Goal: Navigation & Orientation: Find specific page/section

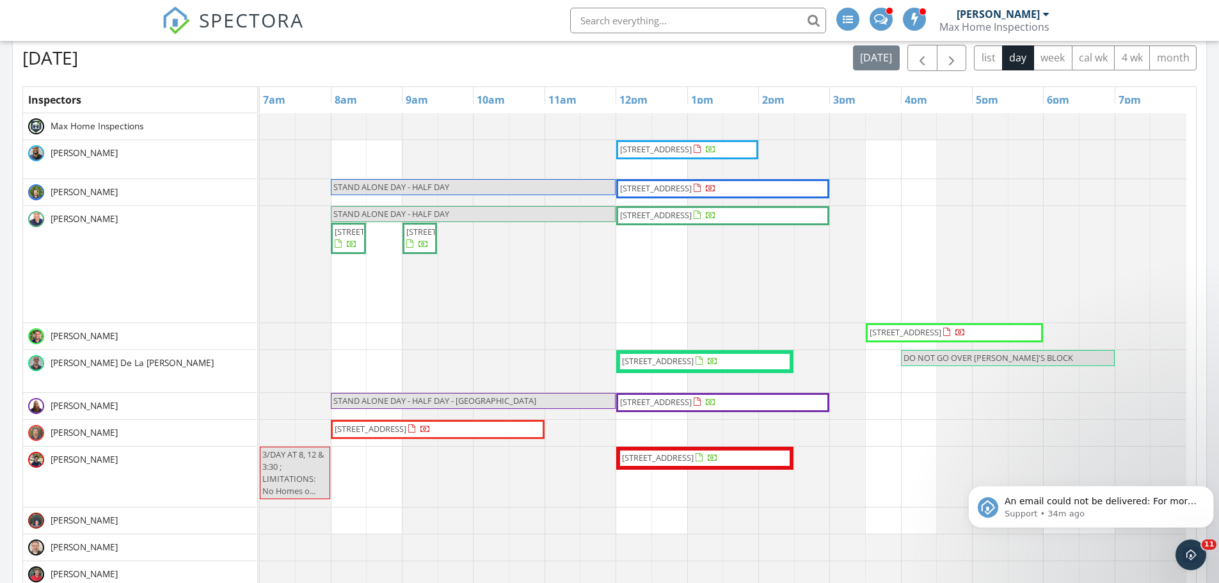
scroll to position [1184, 1239]
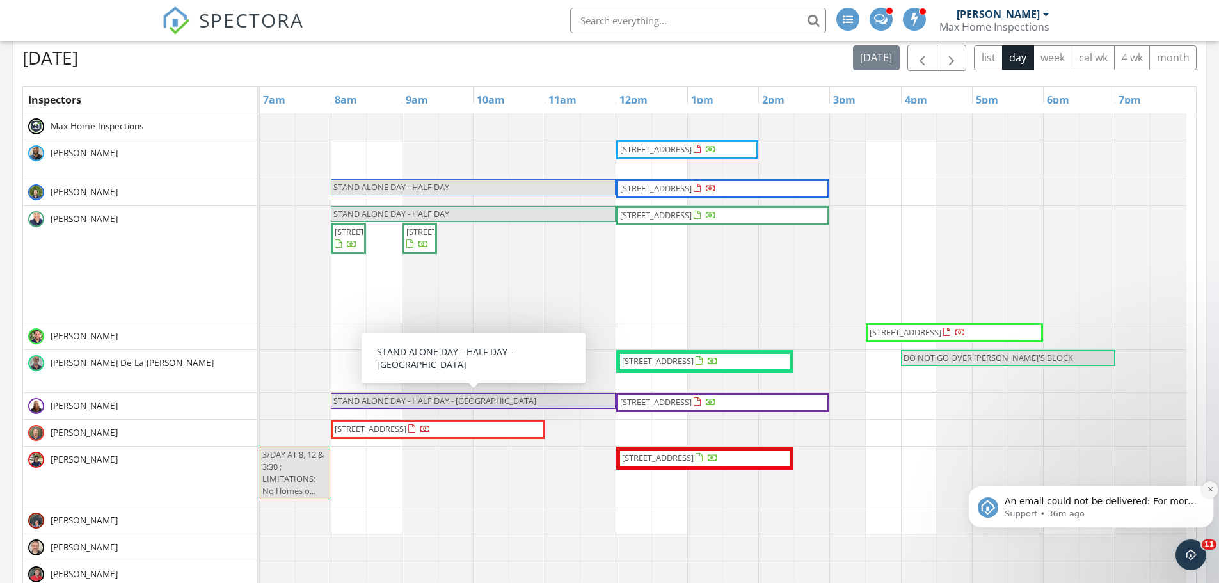
click at [1208, 490] on icon "Dismiss notification" at bounding box center [1210, 489] width 7 height 7
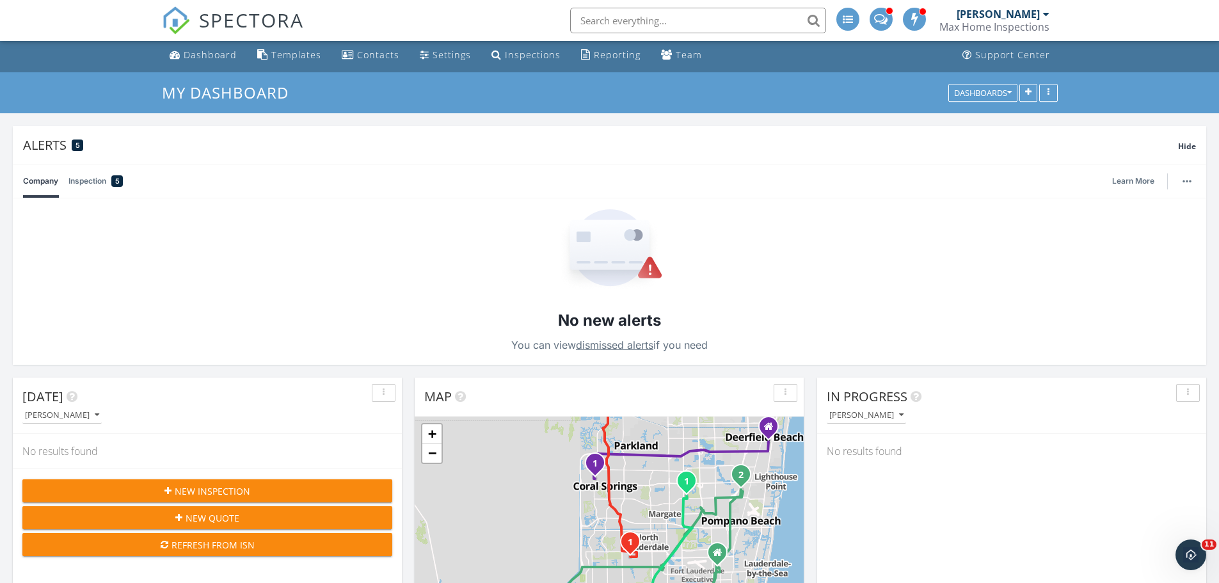
scroll to position [0, 0]
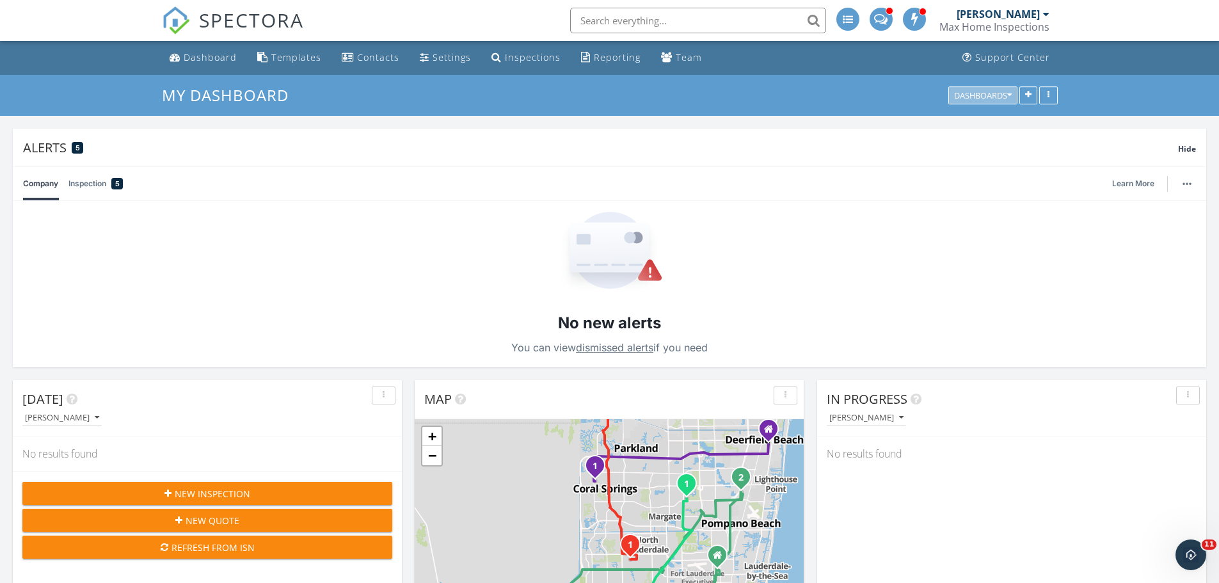
click at [1007, 93] on icon "button" at bounding box center [1009, 95] width 4 height 9
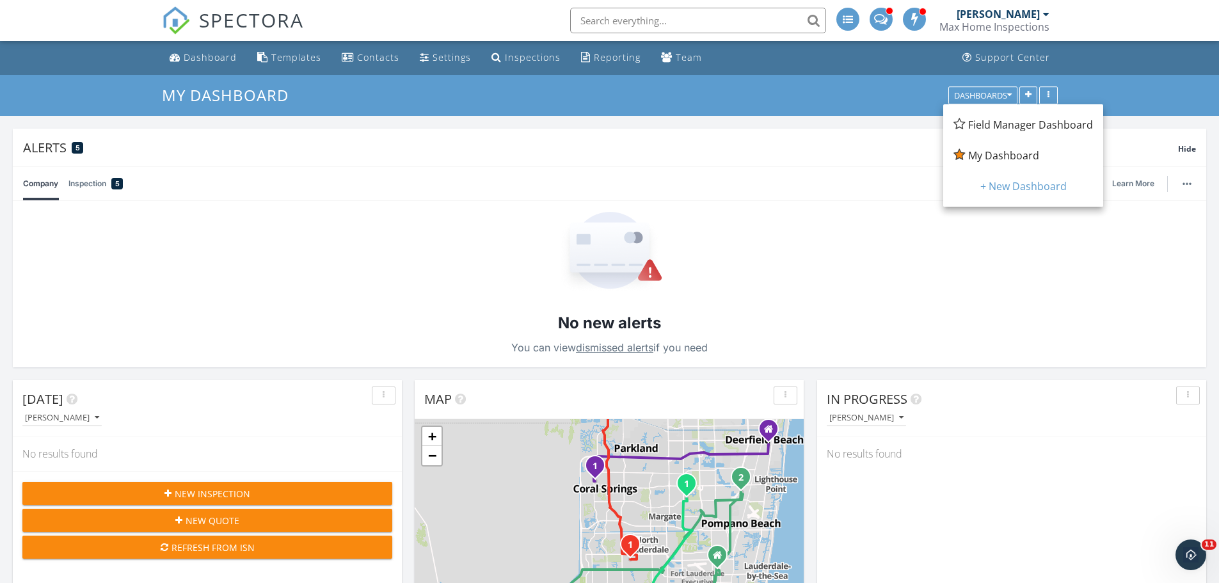
click at [1010, 126] on span "Field Manager Dashboard" at bounding box center [1030, 125] width 125 height 14
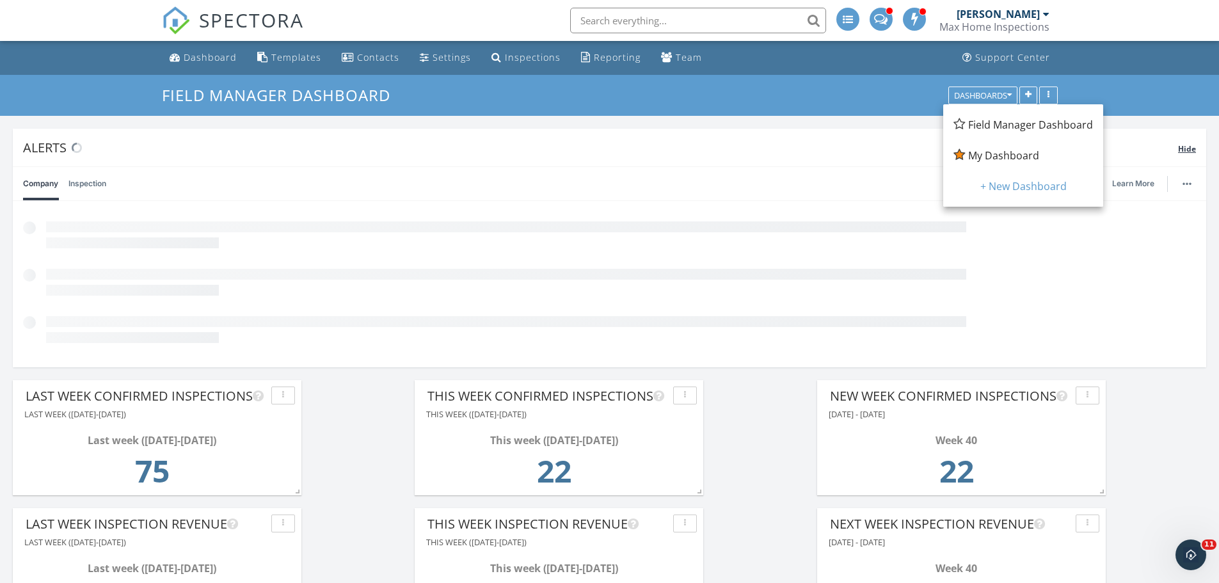
click at [1193, 145] on span "Hide" at bounding box center [1187, 148] width 18 height 11
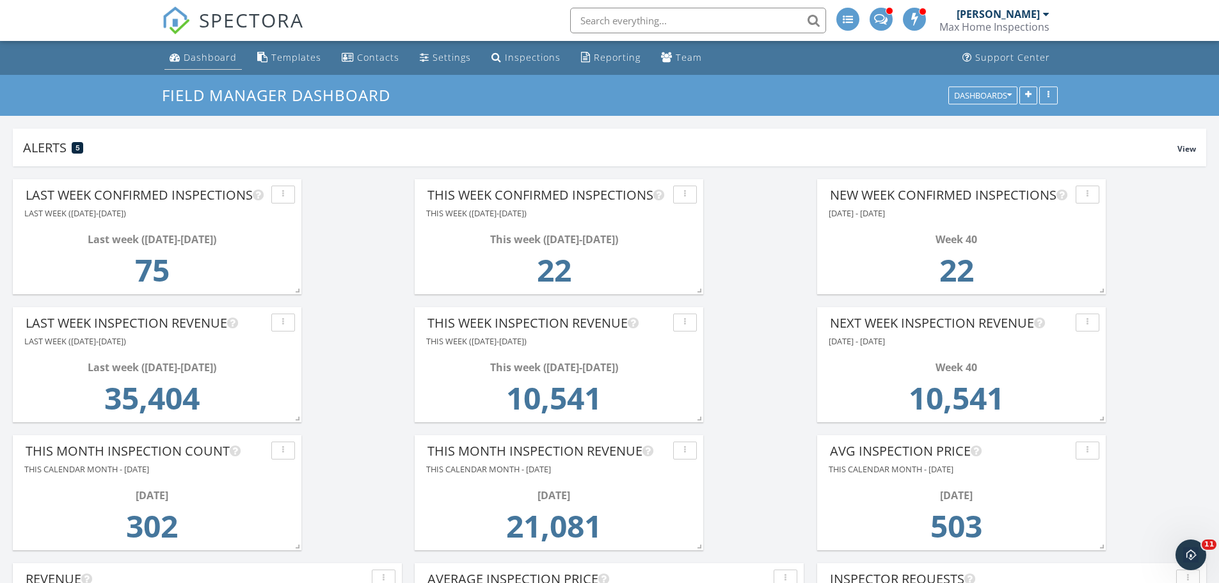
click at [206, 58] on div "Dashboard" at bounding box center [210, 57] width 53 height 12
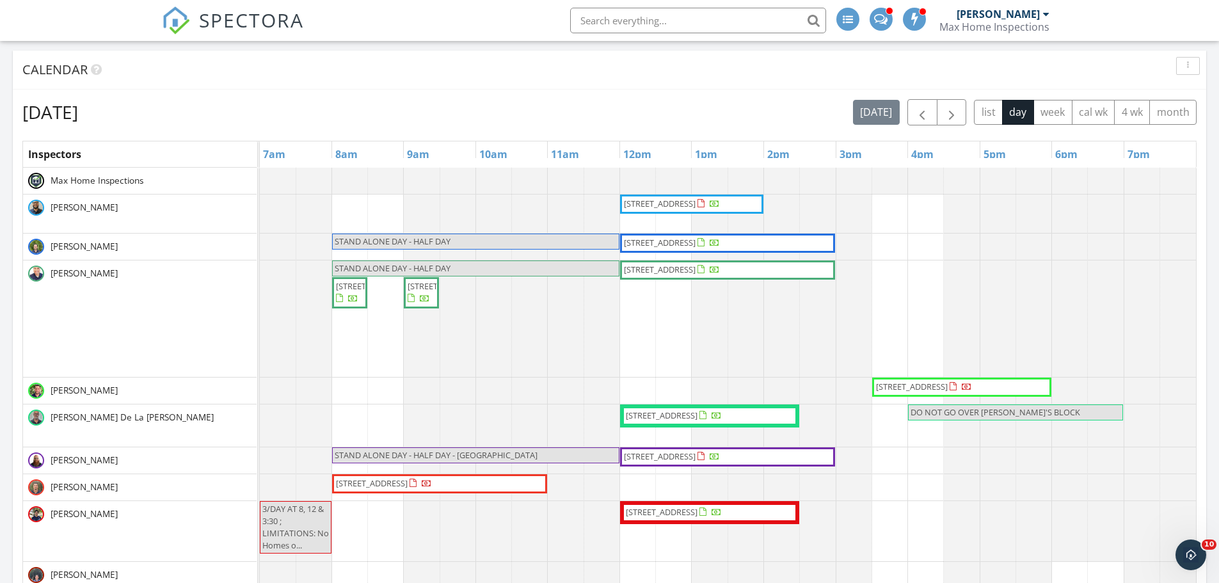
scroll to position [512, 0]
